Goal: Transaction & Acquisition: Purchase product/service

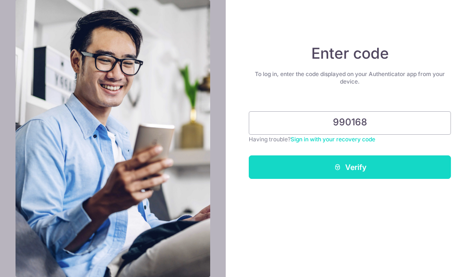
type input "990168"
click at [399, 172] on button "Verify" at bounding box center [350, 168] width 202 height 24
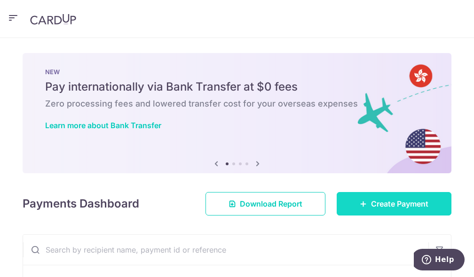
click at [408, 198] on span "Create Payment" at bounding box center [399, 203] width 57 height 11
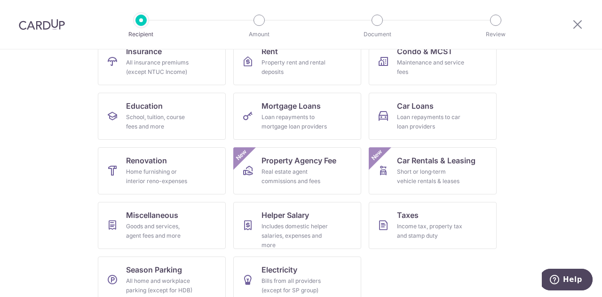
scroll to position [123, 0]
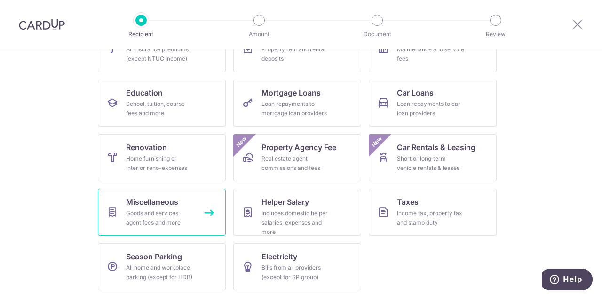
click at [144, 201] on span "Miscellaneous" at bounding box center [152, 201] width 52 height 11
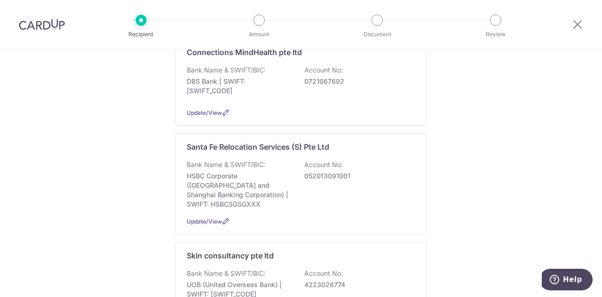
scroll to position [264, 0]
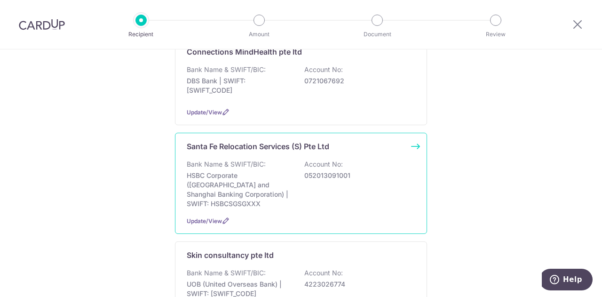
click at [280, 172] on p "HSBC Corporate (Hongkong and Shanghai Banking Corporation) | SWIFT: HSBCSGSGXXX" at bounding box center [239, 190] width 105 height 38
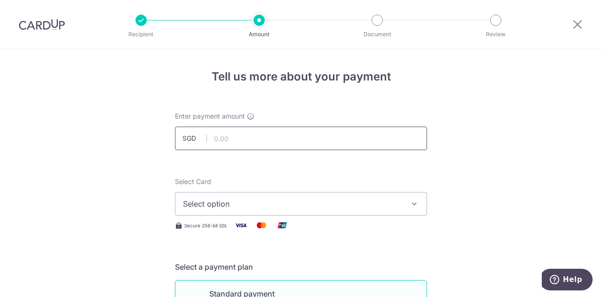
click at [238, 135] on input "text" at bounding box center [301, 138] width 252 height 24
type input "1,046.40"
click at [230, 200] on span "Select option" at bounding box center [292, 203] width 219 height 11
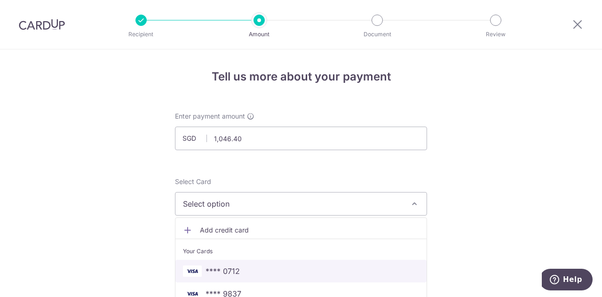
click at [222, 275] on span "**** 0712" at bounding box center [222, 270] width 34 height 11
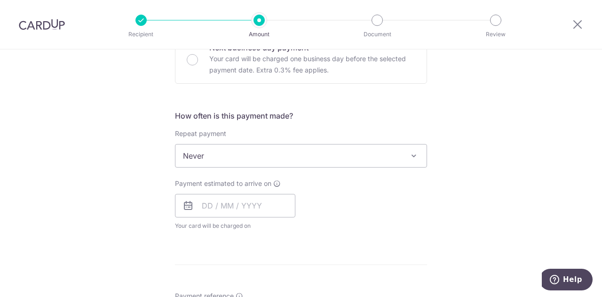
scroll to position [304, 0]
click at [240, 204] on input "text" at bounding box center [235, 205] width 120 height 24
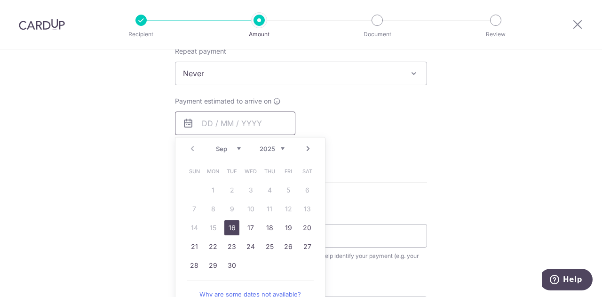
scroll to position [387, 0]
click at [231, 223] on link "16" at bounding box center [231, 225] width 15 height 15
type input "[DATE]"
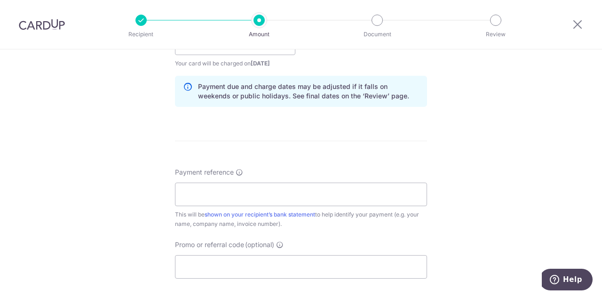
scroll to position [468, 0]
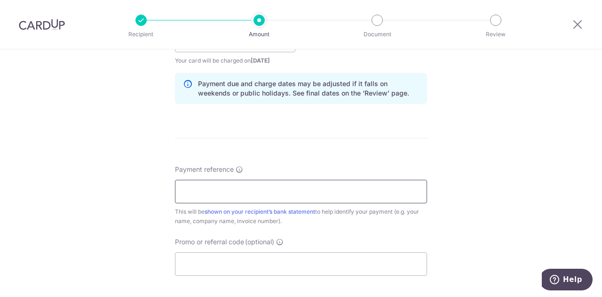
click at [209, 188] on input "Payment reference" at bounding box center [301, 192] width 252 height 24
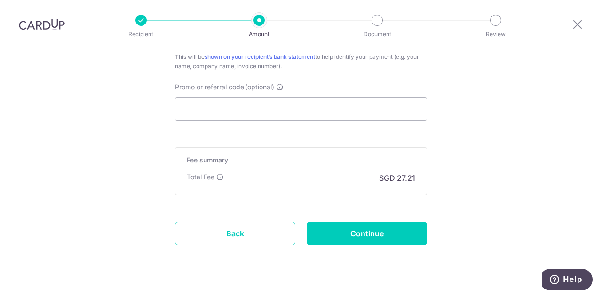
scroll to position [639, 0]
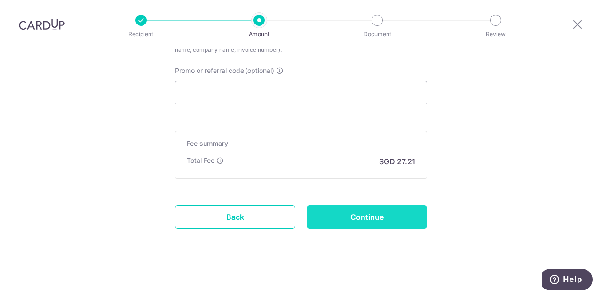
type input "invoices 139469 140059"
click at [363, 210] on input "Continue" at bounding box center [366, 217] width 120 height 24
type input "Create Schedule"
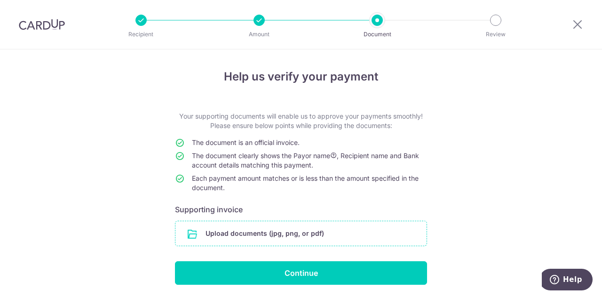
click at [283, 232] on input "file" at bounding box center [300, 233] width 251 height 24
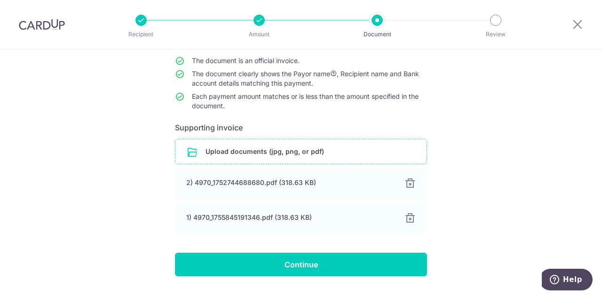
scroll to position [95, 0]
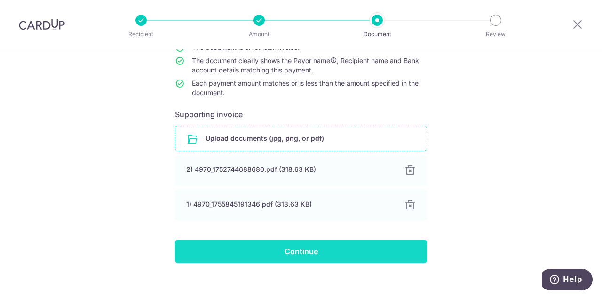
click at [307, 251] on input "Continue" at bounding box center [301, 251] width 252 height 24
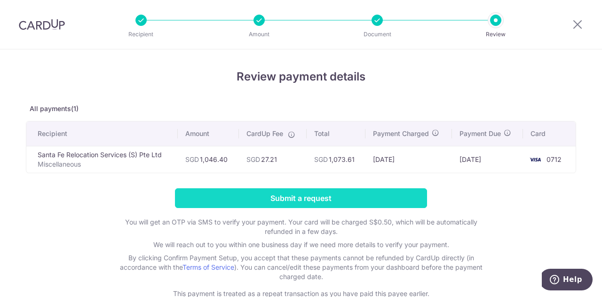
click at [279, 195] on input "Submit a request" at bounding box center [301, 198] width 252 height 20
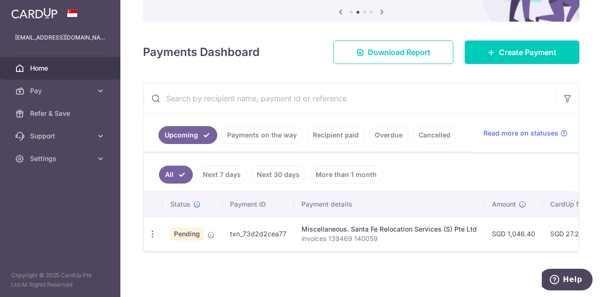
scroll to position [100, 0]
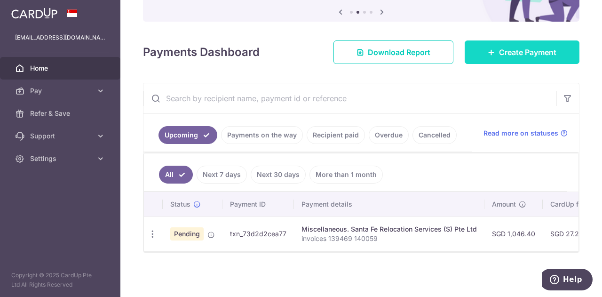
click at [499, 50] on span "Create Payment" at bounding box center [527, 52] width 57 height 11
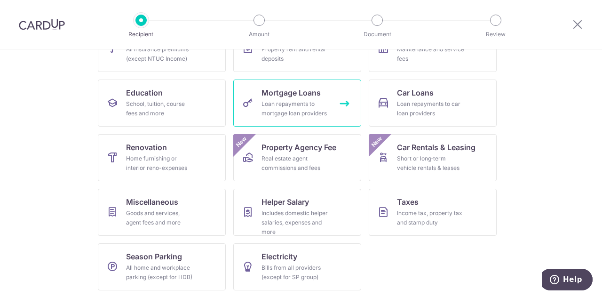
scroll to position [123, 0]
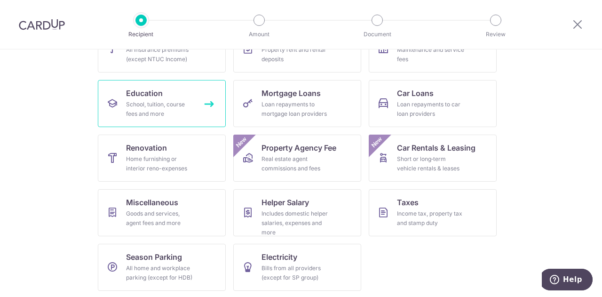
click at [152, 116] on div "School, tuition, course fees and more" at bounding box center [160, 109] width 68 height 19
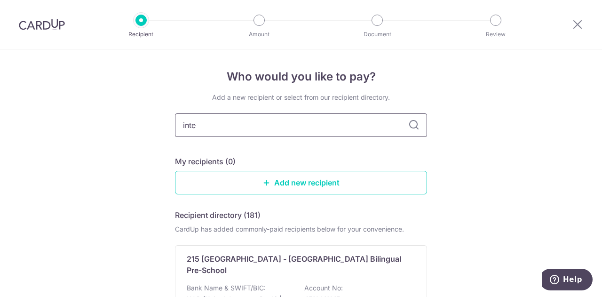
type input "inter"
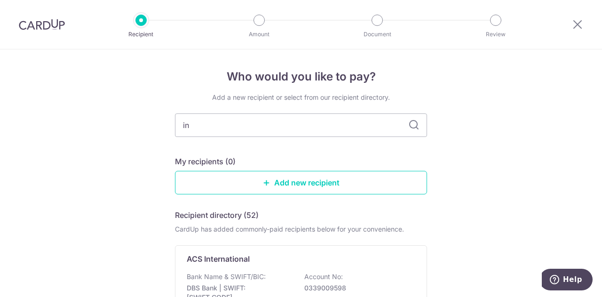
type input "i"
type input "french"
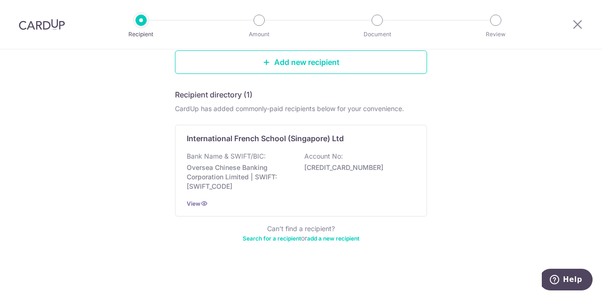
scroll to position [117, 0]
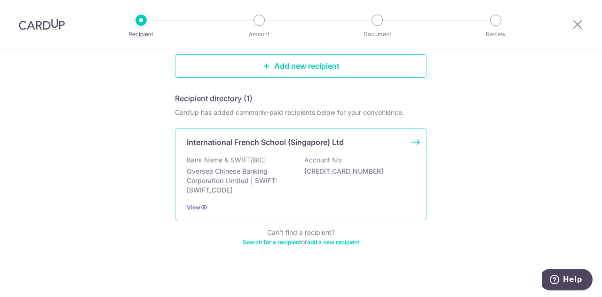
click at [361, 166] on p "501745814001" at bounding box center [356, 170] width 105 height 9
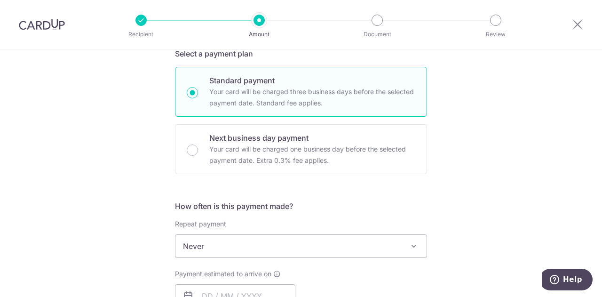
scroll to position [213, 0]
drag, startPoint x: 328, startPoint y: 249, endPoint x: 283, endPoint y: 246, distance: 44.7
click at [283, 246] on span "Never" at bounding box center [300, 245] width 251 height 23
click at [504, 172] on div "Tell us more about your payment Enter payment amount SGD Select Card Select opt…" at bounding box center [301, 261] width 602 height 850
